Goal: Task Accomplishment & Management: Manage account settings

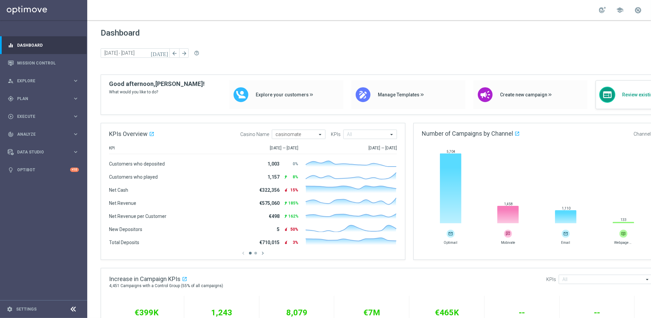
click at [626, 97] on span "Review existing campaigns" at bounding box center [664, 95] width 84 height 6
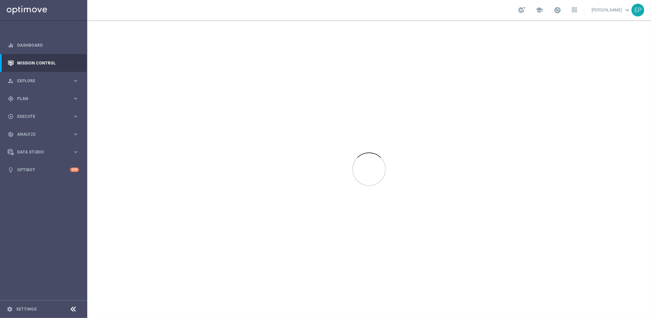
click at [71, 309] on icon at bounding box center [73, 309] width 8 height 8
